Goal: Find specific page/section: Find specific page/section

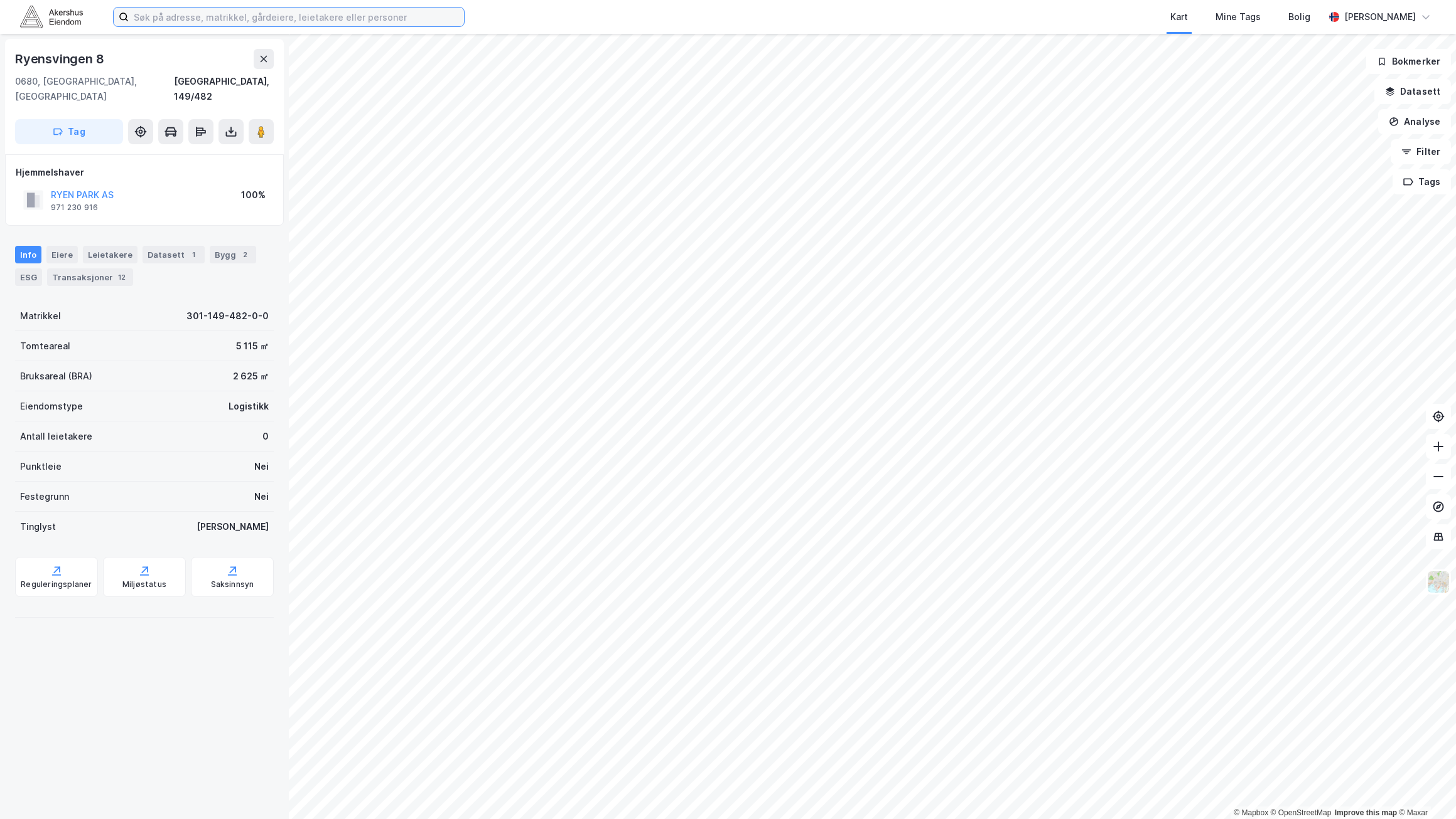
click at [231, 22] on input at bounding box center [297, 16] width 335 height 19
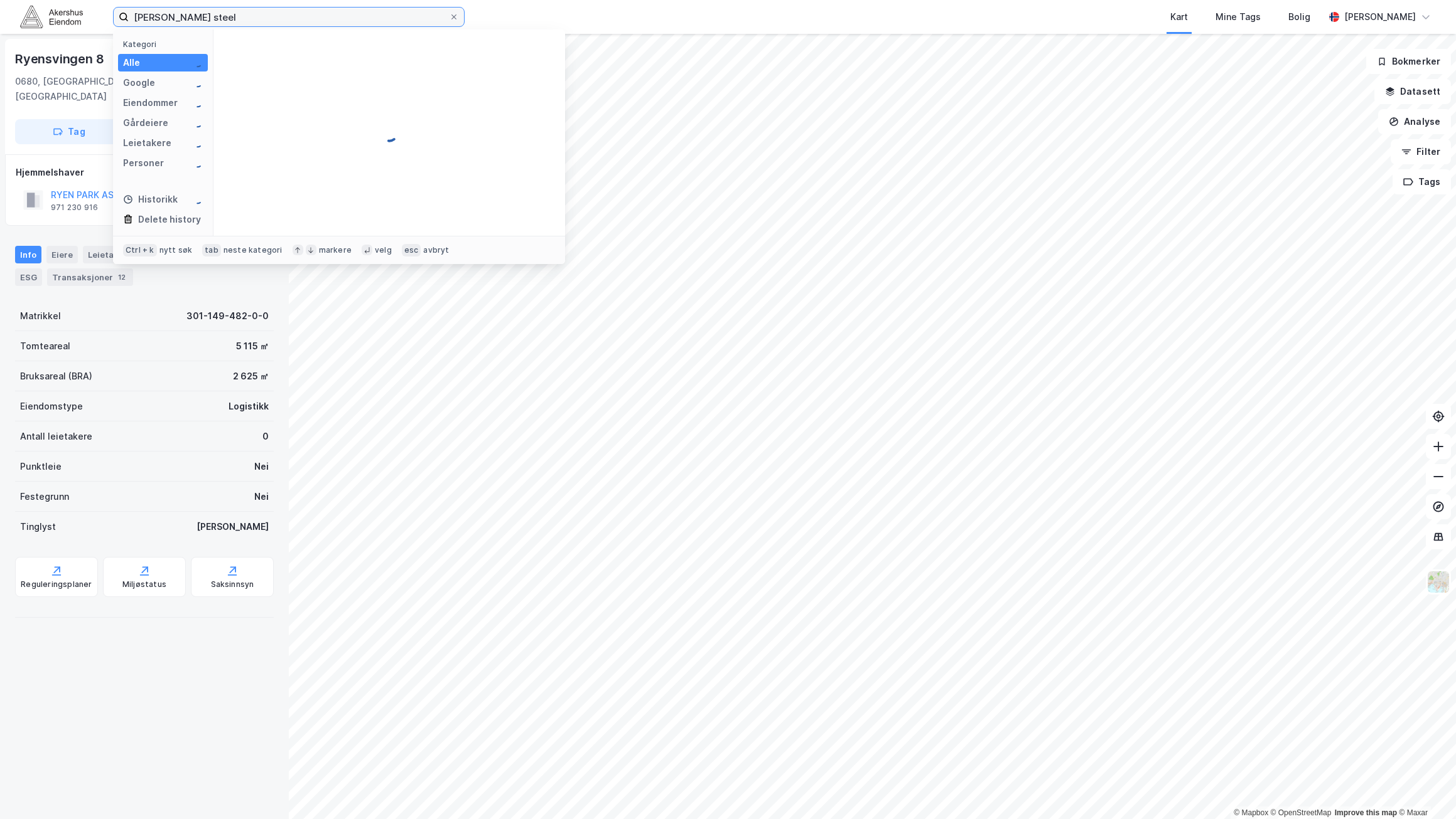
type input "[PERSON_NAME] steel"
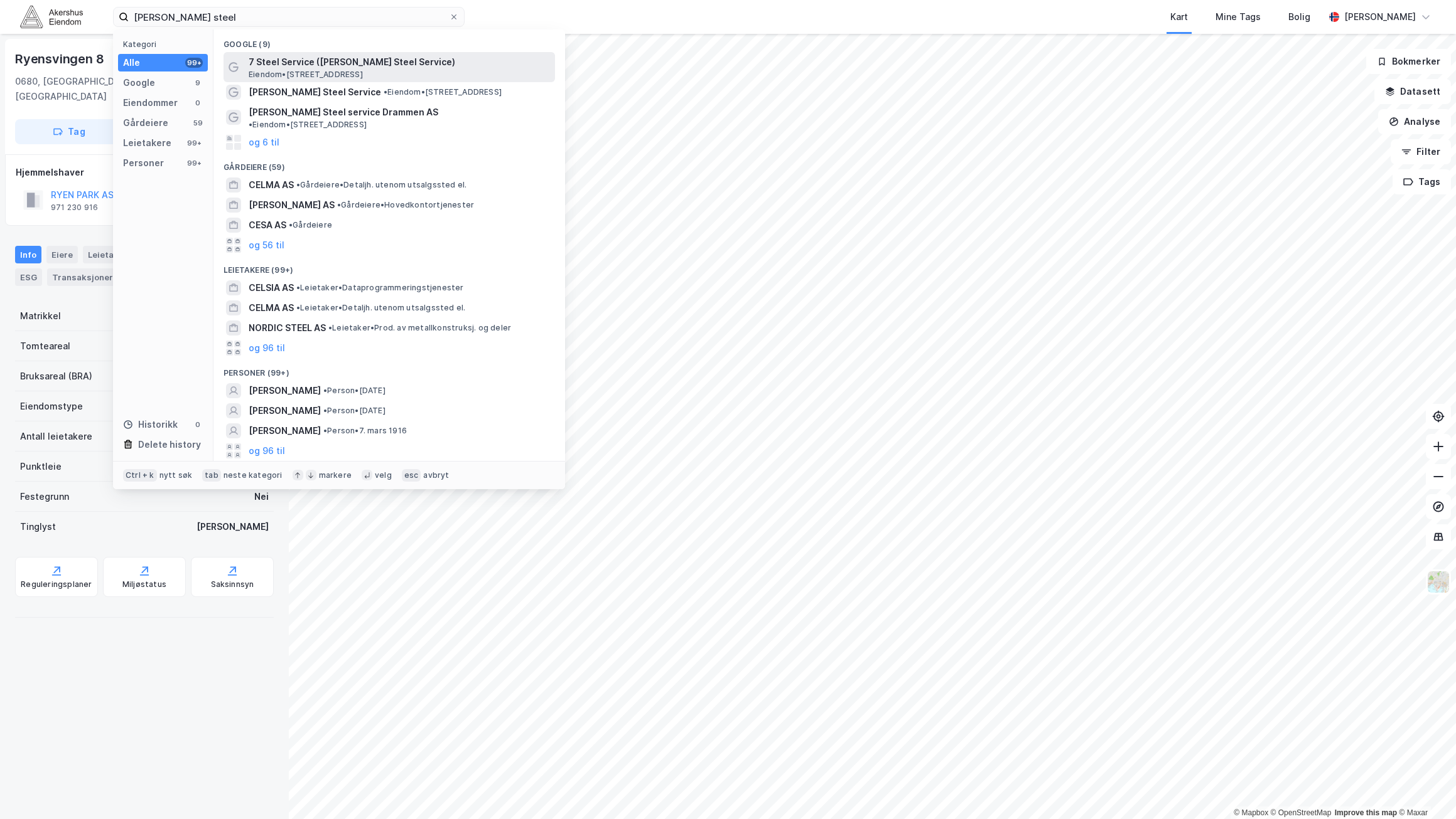
click at [333, 74] on span "Eiendom • [STREET_ADDRESS]" at bounding box center [305, 74] width 114 height 10
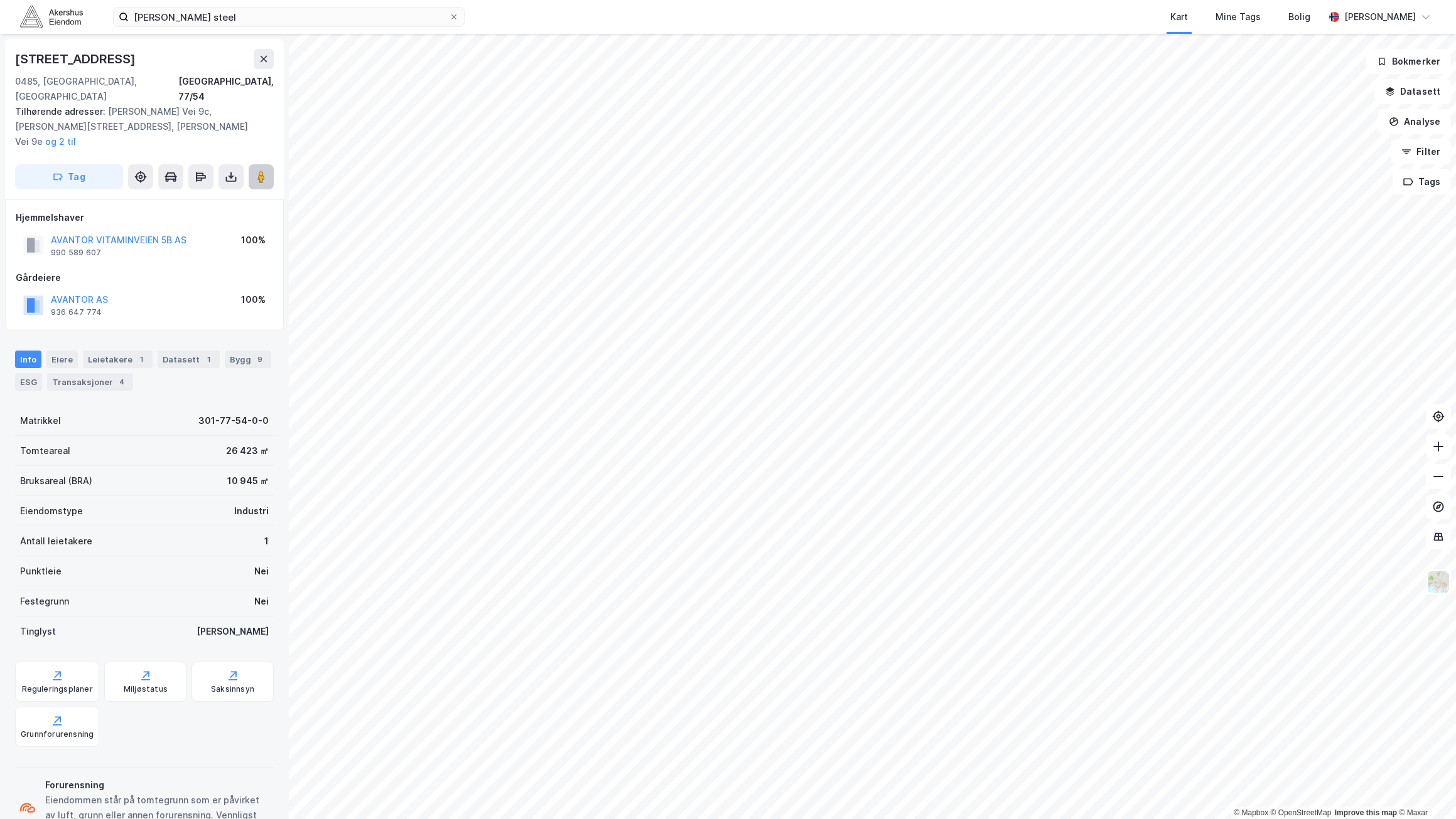
click at [263, 170] on image at bounding box center [261, 177] width 7 height 13
